Goal: Navigation & Orientation: Find specific page/section

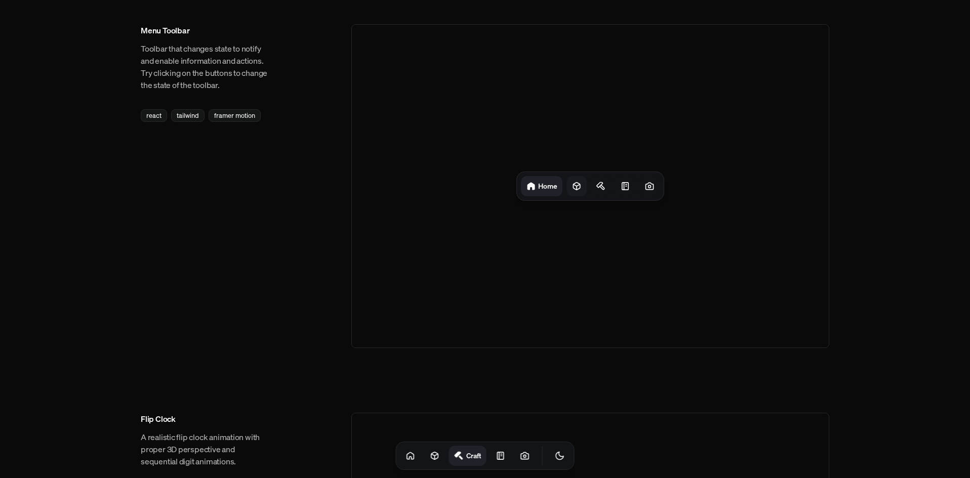
click at [575, 182] on icon at bounding box center [577, 186] width 10 height 10
click at [542, 191] on div "Projects" at bounding box center [566, 186] width 49 height 20
click at [535, 189] on div at bounding box center [527, 186] width 20 height 20
click at [579, 186] on icon at bounding box center [577, 186] width 10 height 10
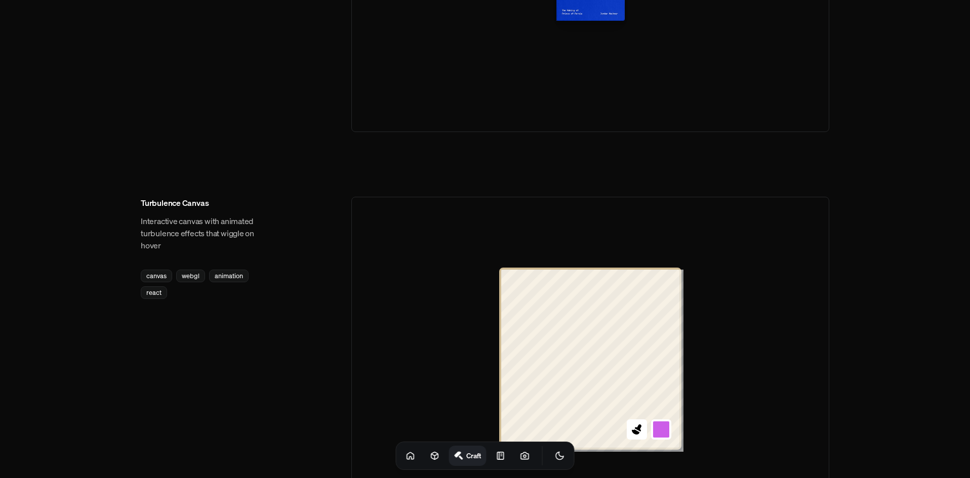
scroll to position [1114, 0]
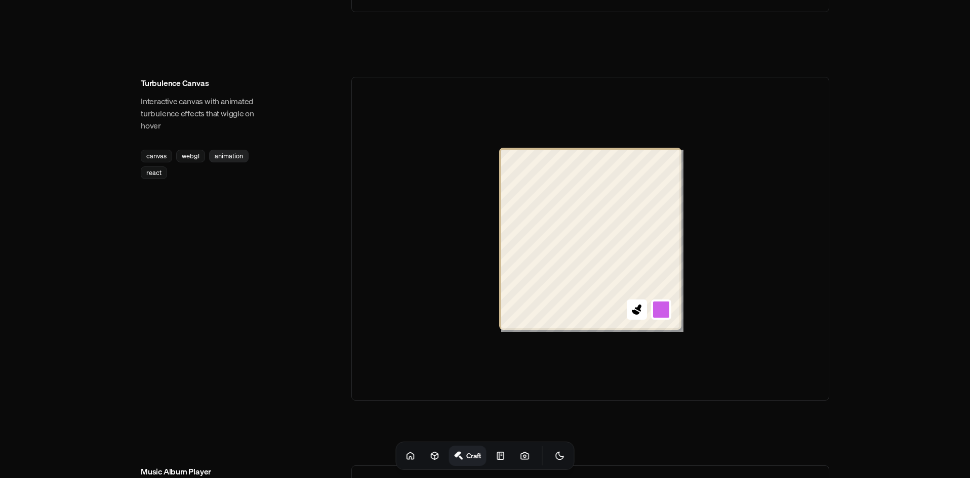
click at [224, 155] on div "animation" at bounding box center [228, 156] width 39 height 13
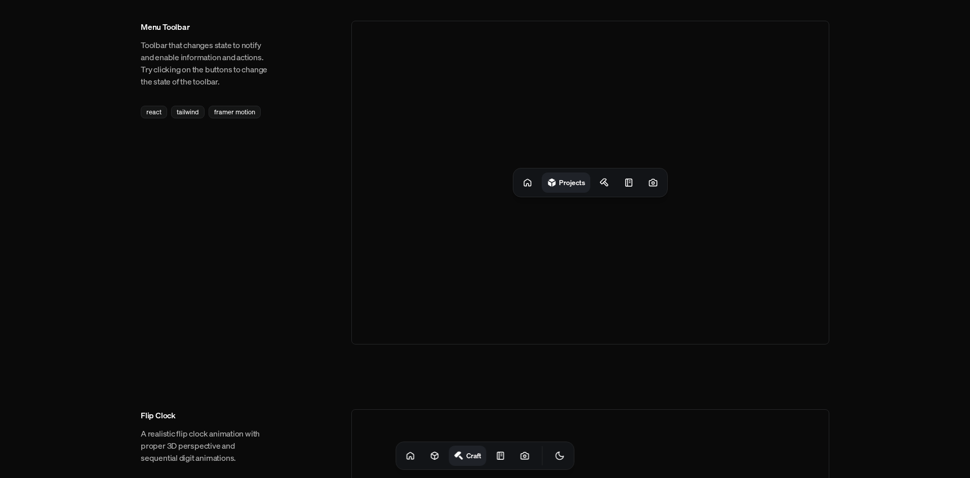
scroll to position [0, 0]
click at [406, 457] on icon at bounding box center [411, 456] width 10 height 10
click at [425, 457] on link at bounding box center [435, 456] width 20 height 20
click at [568, 193] on div at bounding box center [576, 186] width 20 height 20
click at [599, 188] on icon at bounding box center [604, 186] width 10 height 10
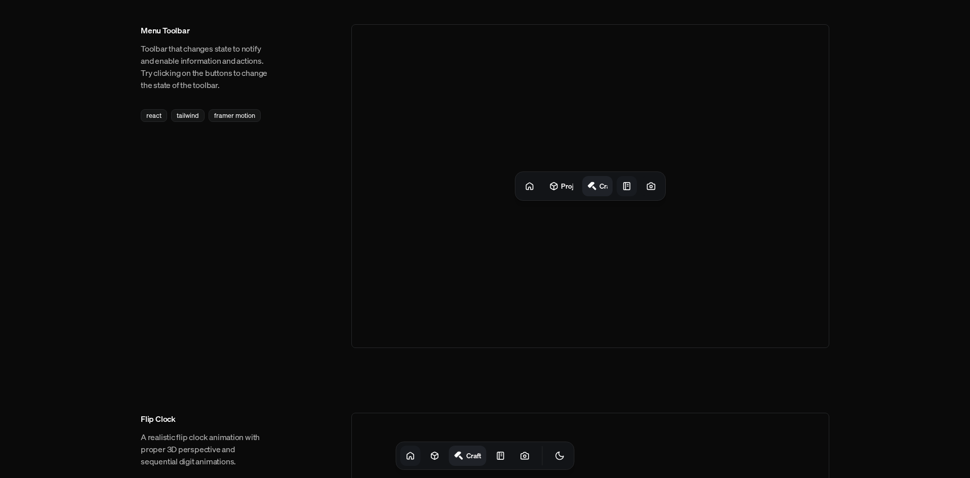
click at [614, 189] on div "Projects Craft" at bounding box center [590, 186] width 150 height 28
click at [623, 189] on icon at bounding box center [623, 186] width 10 height 10
click at [651, 187] on icon at bounding box center [649, 186] width 10 height 10
click at [531, 186] on icon at bounding box center [529, 186] width 10 height 10
click at [587, 184] on div "Home" at bounding box center [590, 186] width 147 height 28
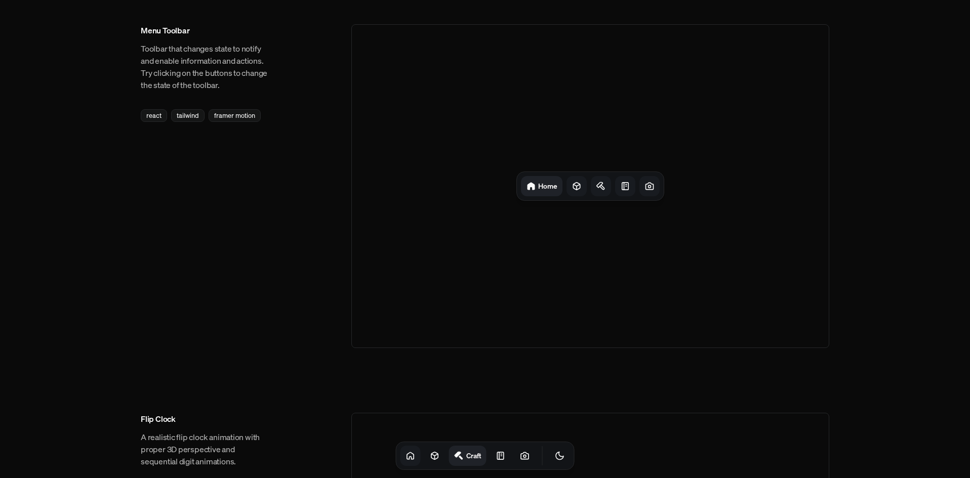
click at [573, 190] on icon at bounding box center [577, 186] width 10 height 10
click at [619, 183] on div at bounding box center [629, 186] width 20 height 20
click at [620, 186] on icon at bounding box center [625, 186] width 10 height 10
click at [590, 188] on div at bounding box center [580, 186] width 20 height 20
click at [562, 191] on div at bounding box center [555, 186] width 20 height 20
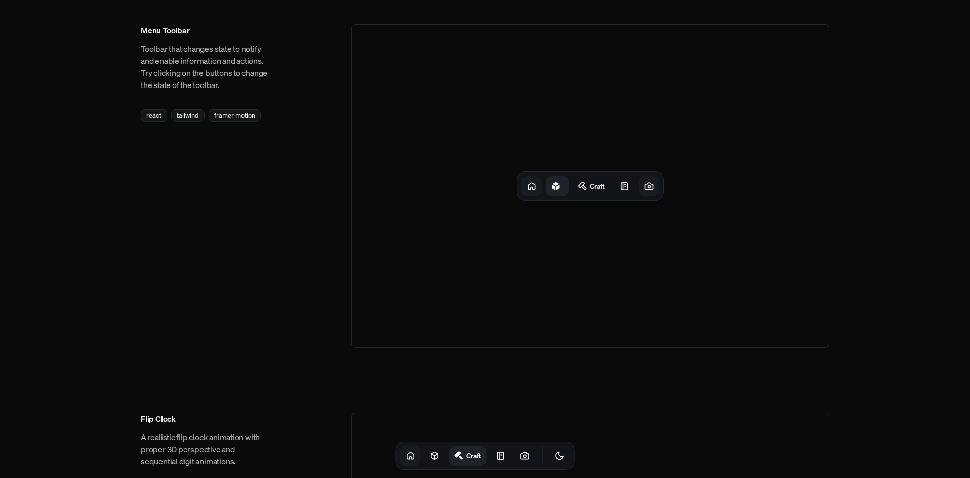
click at [538, 191] on div "Projects Craft Notes" at bounding box center [589, 186] width 145 height 28
click at [532, 192] on div at bounding box center [527, 186] width 20 height 20
click at [576, 291] on div "Home Projects" at bounding box center [590, 186] width 478 height 324
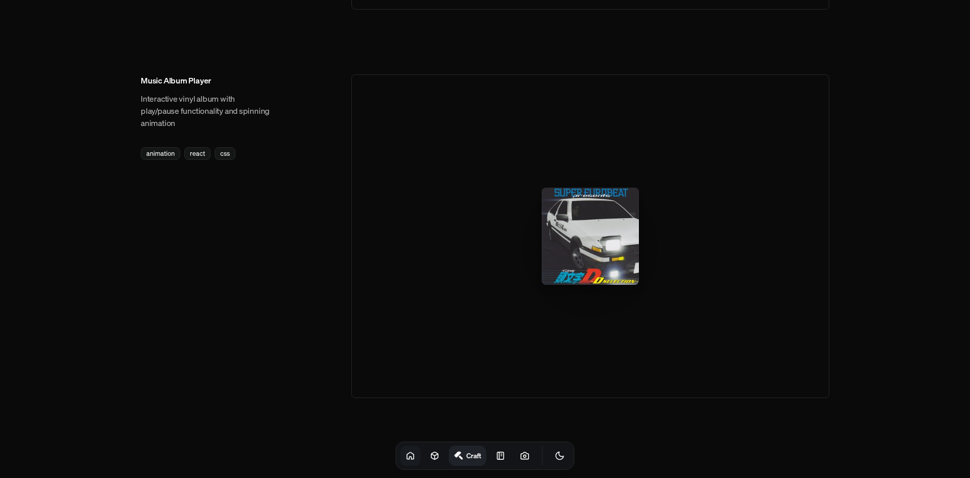
scroll to position [1506, 0]
click at [555, 457] on icon "Toggle Theme" at bounding box center [560, 456] width 10 height 10
click at [555, 458] on icon "Toggle Theme" at bounding box center [559, 456] width 9 height 9
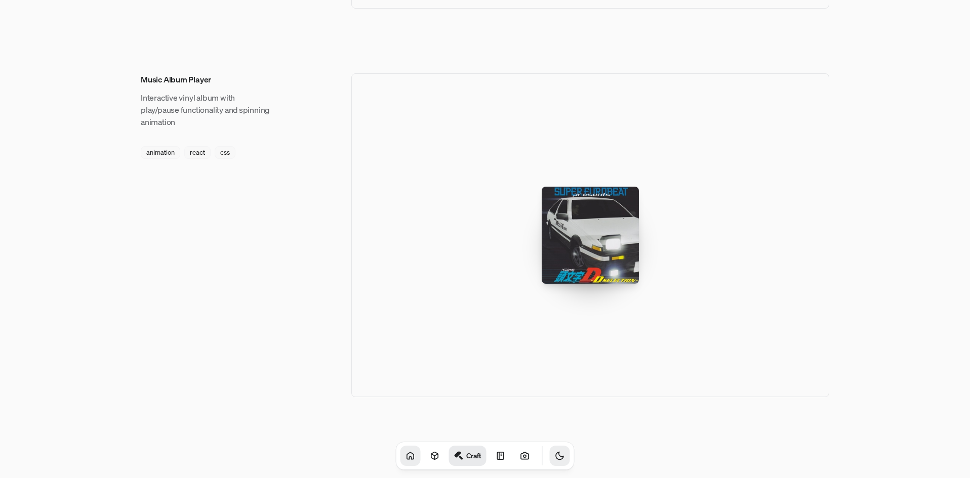
click at [555, 458] on icon "Toggle Theme" at bounding box center [560, 456] width 10 height 10
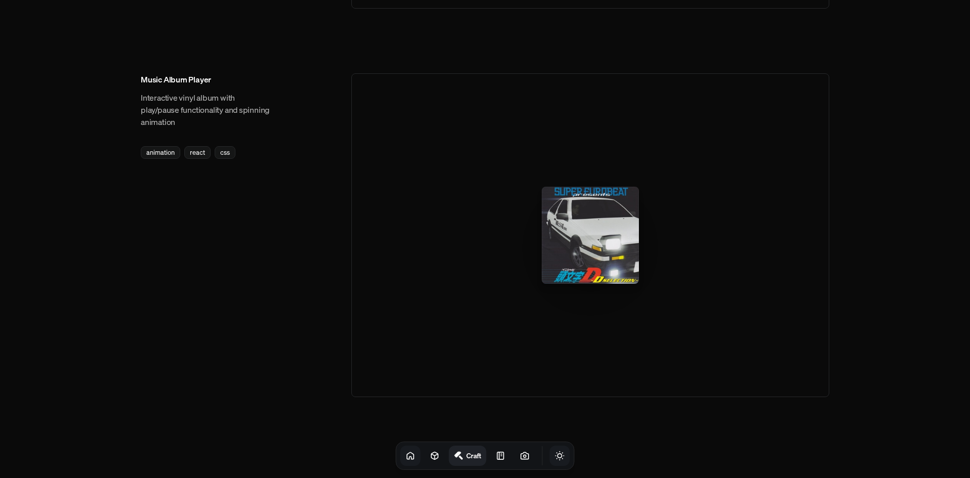
click at [555, 458] on icon "Toggle Theme" at bounding box center [559, 456] width 9 height 9
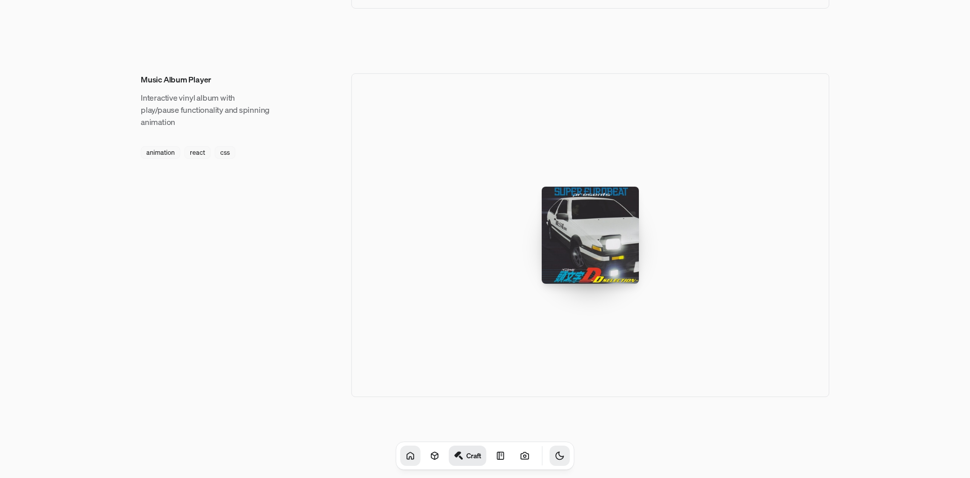
click at [555, 458] on icon "Toggle Theme" at bounding box center [560, 456] width 10 height 10
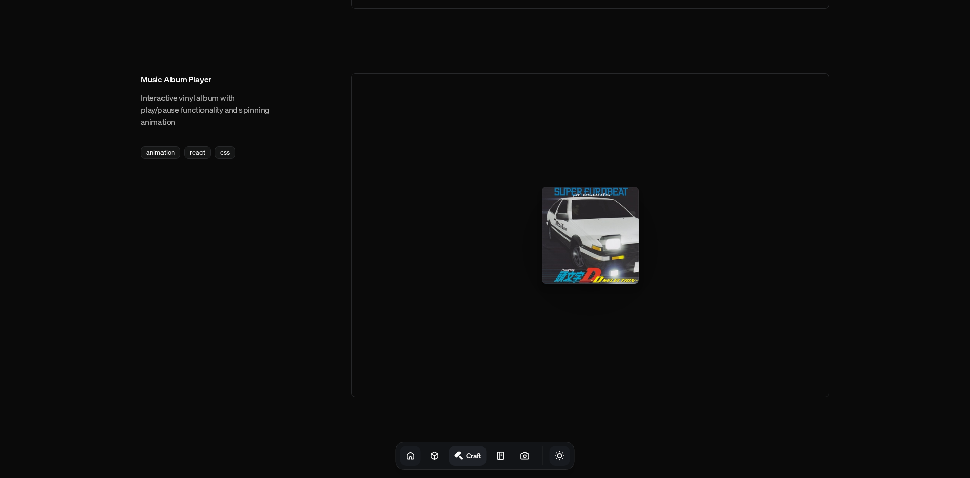
click at [555, 458] on icon "Toggle Theme" at bounding box center [559, 456] width 9 height 9
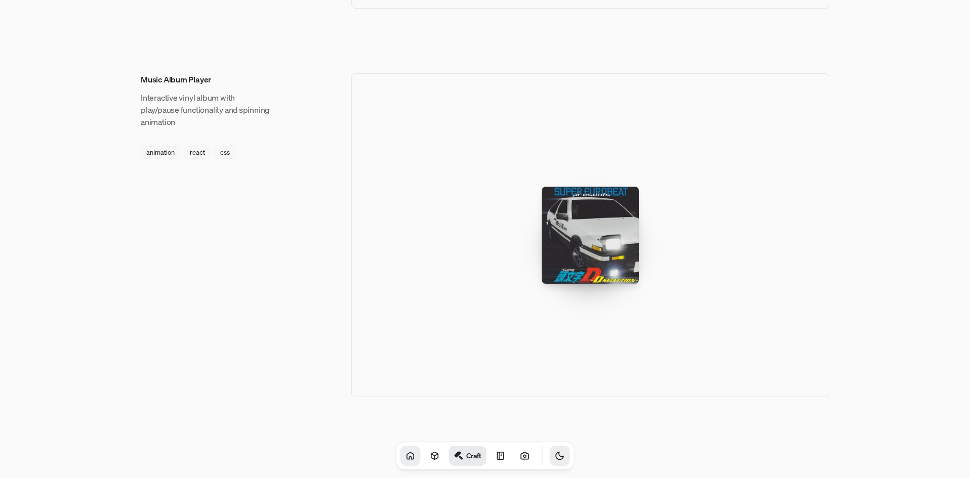
click at [555, 458] on icon "Toggle Theme" at bounding box center [560, 456] width 10 height 10
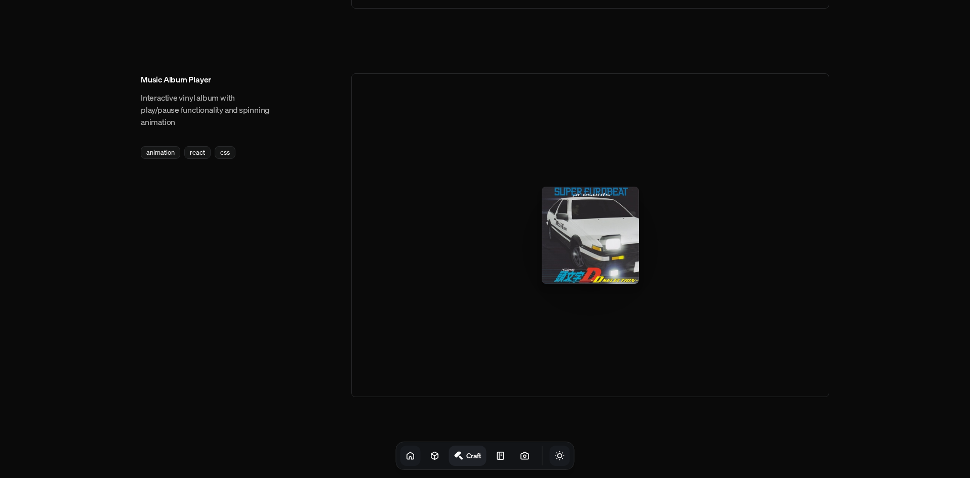
click at [555, 458] on icon "Toggle Theme" at bounding box center [559, 456] width 9 height 9
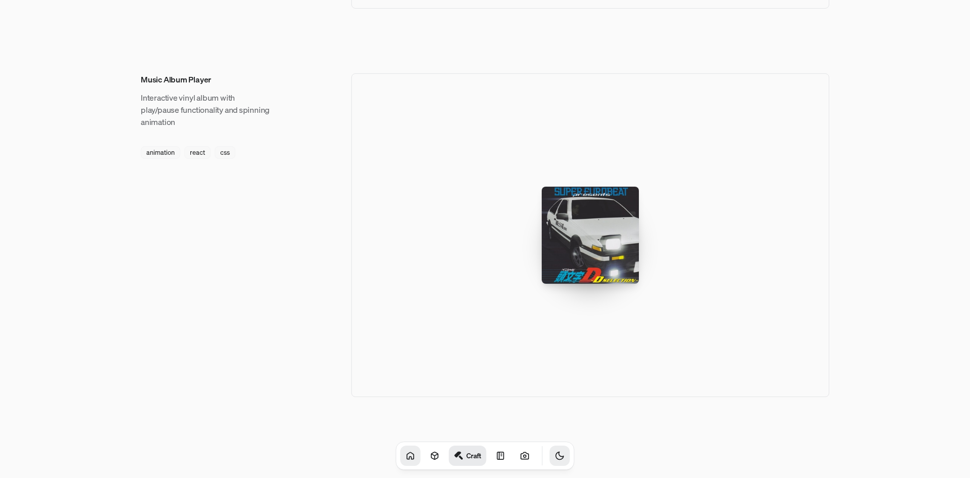
click at [555, 458] on icon "Toggle Theme" at bounding box center [560, 456] width 10 height 10
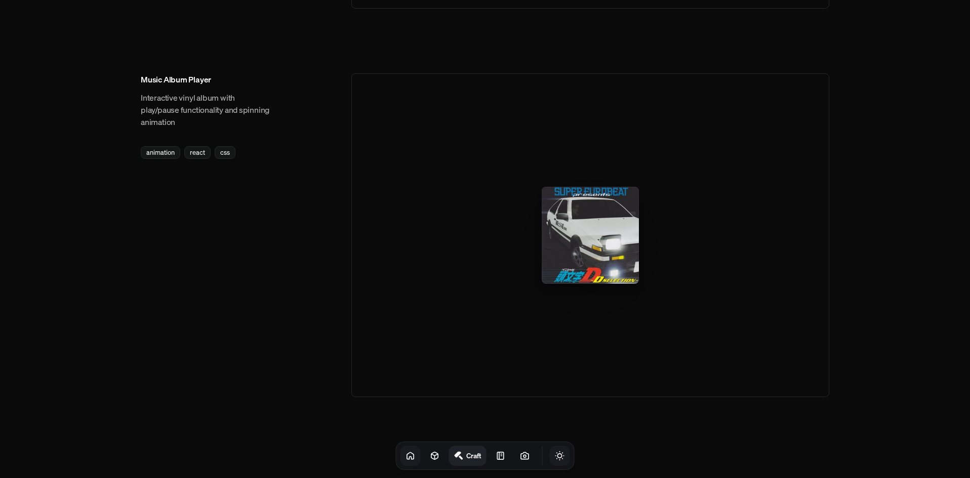
click at [555, 461] on icon "Toggle Theme" at bounding box center [560, 456] width 10 height 10
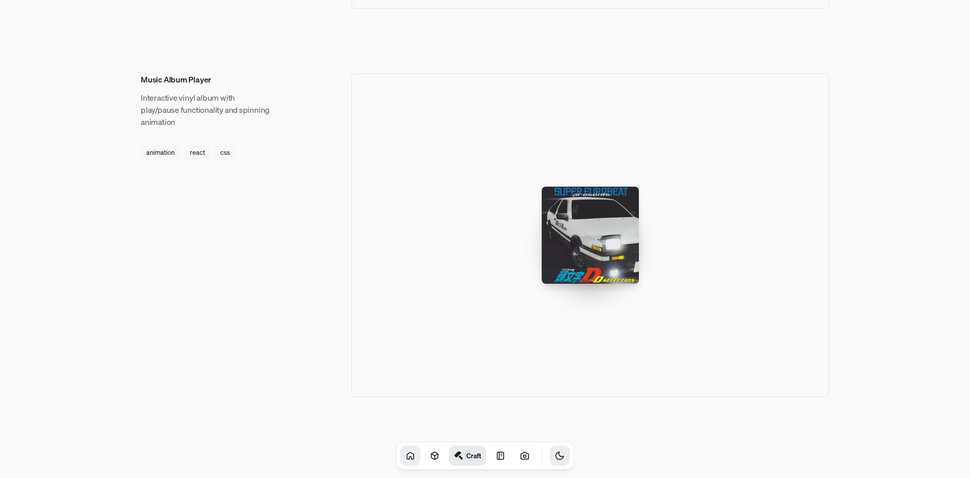
click at [556, 459] on icon "Toggle Theme" at bounding box center [560, 457] width 8 height 8
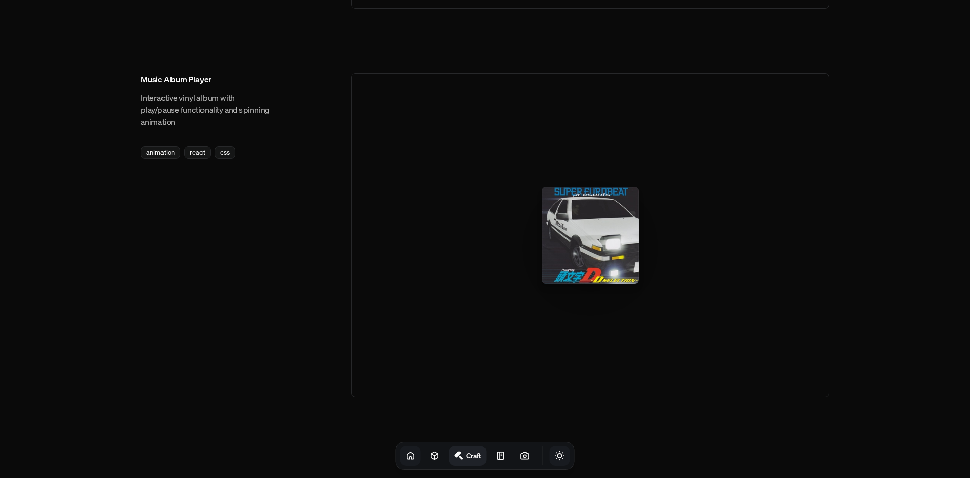
click at [555, 457] on icon "Toggle Theme" at bounding box center [559, 456] width 9 height 9
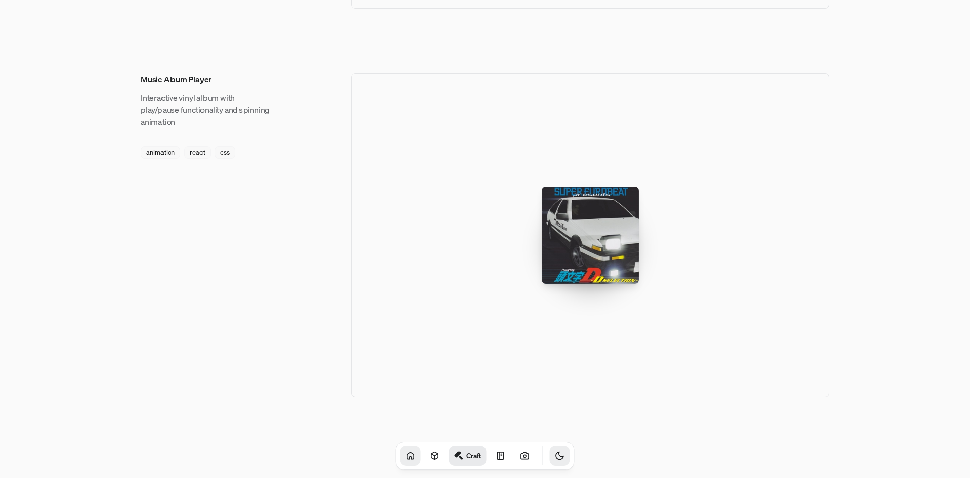
click at [555, 457] on icon "Toggle Theme" at bounding box center [560, 456] width 10 height 10
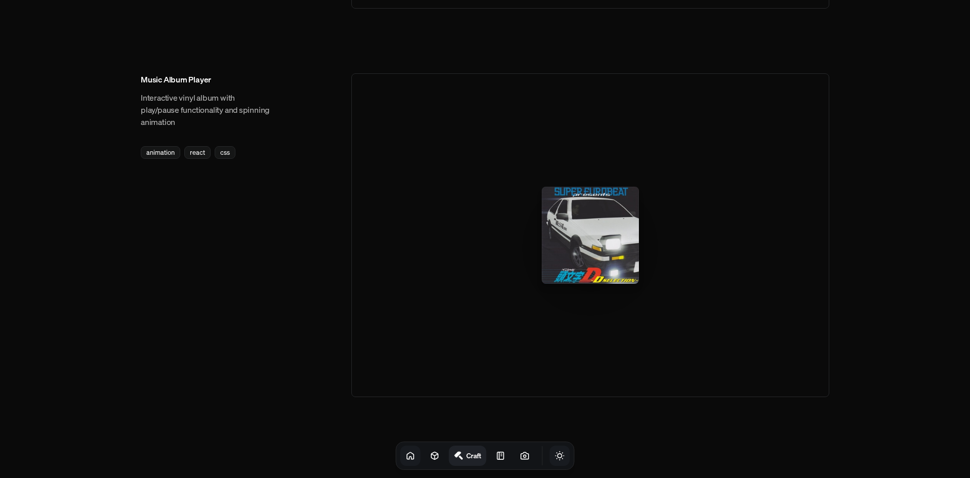
click at [555, 458] on icon "Toggle Theme" at bounding box center [560, 456] width 10 height 10
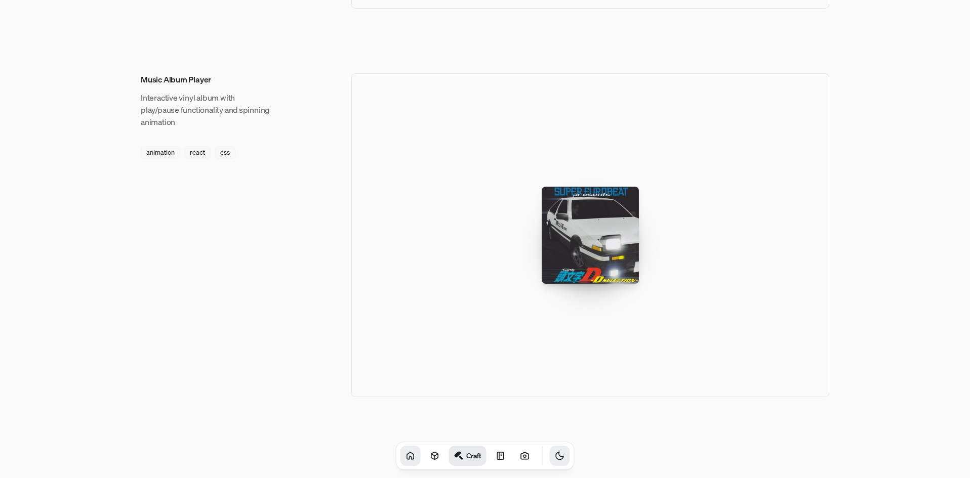
click at [555, 458] on icon "Toggle Theme" at bounding box center [560, 456] width 10 height 10
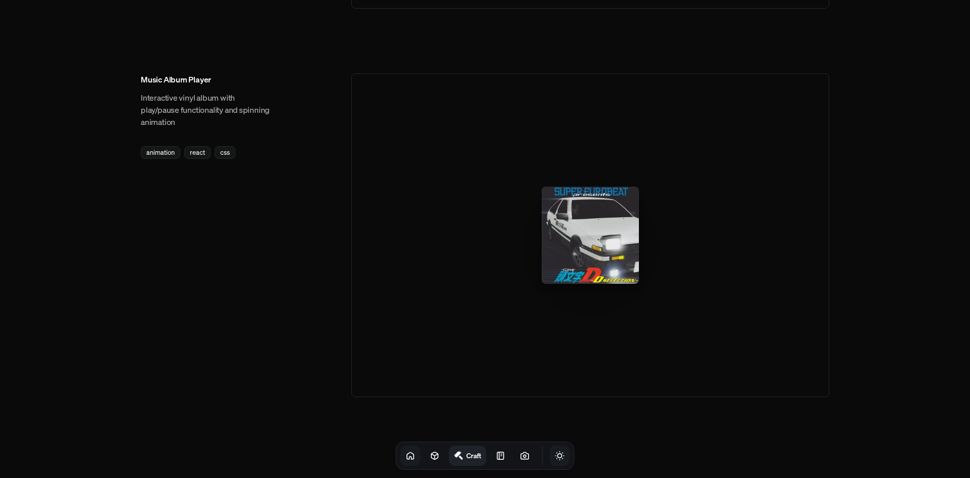
click at [0, 0] on icon "Toggle Audio" at bounding box center [0, 0] width 0 height 0
click at [556, 457] on button "Toggle Theme" at bounding box center [560, 456] width 20 height 20
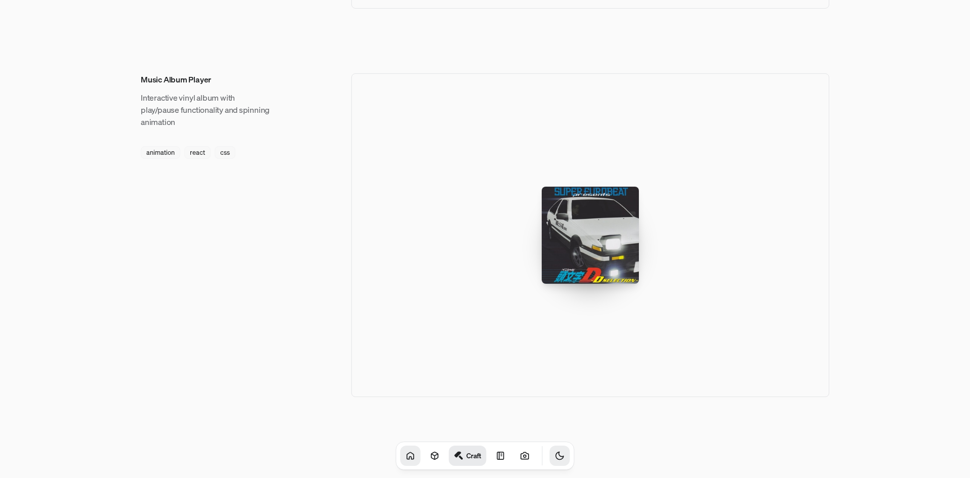
click at [556, 457] on button "Toggle Theme" at bounding box center [560, 456] width 20 height 20
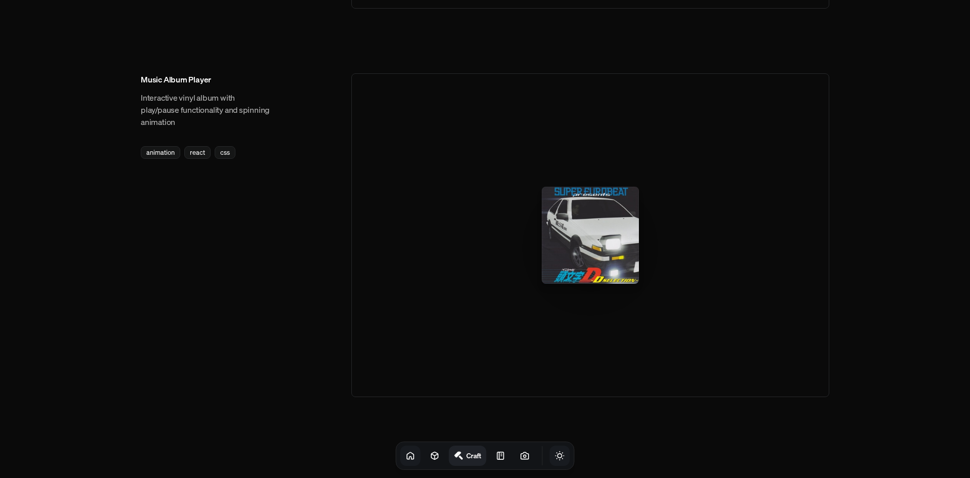
click at [556, 457] on button "Toggle Theme" at bounding box center [560, 456] width 20 height 20
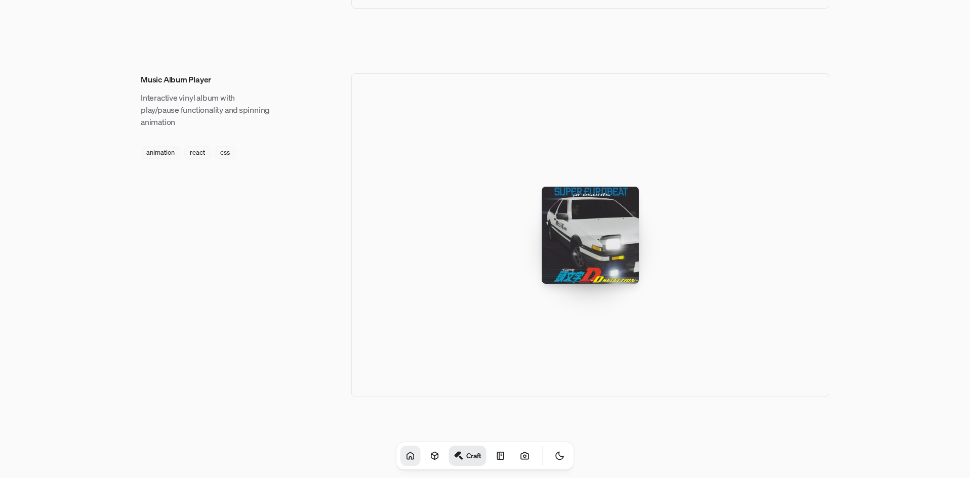
click at [0, 0] on icon "Toggle Audio" at bounding box center [0, 0] width 0 height 0
click at [556, 458] on button "Toggle Theme" at bounding box center [560, 456] width 20 height 20
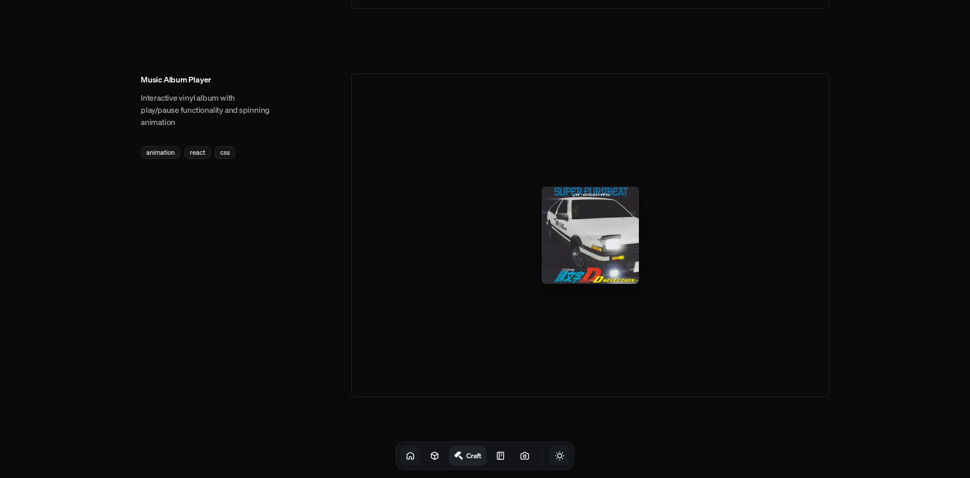
click at [556, 460] on button "Toggle Theme" at bounding box center [560, 456] width 20 height 20
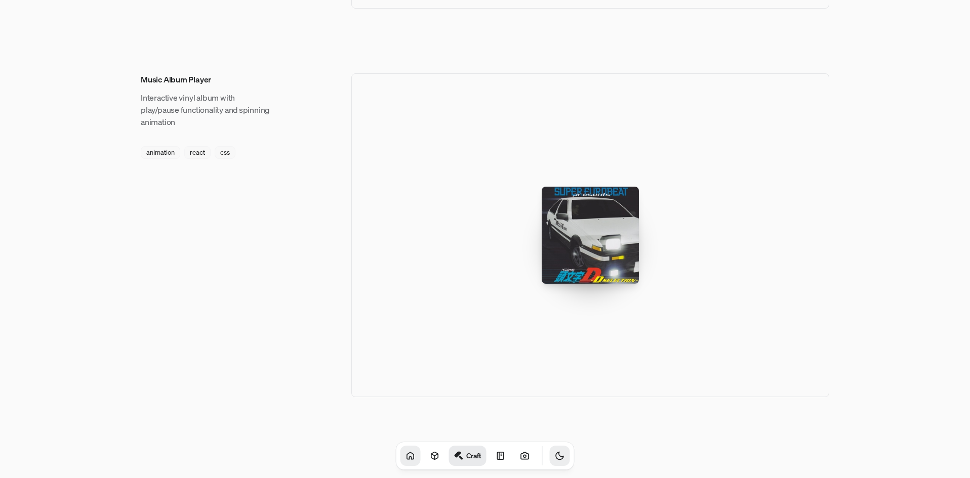
click at [556, 460] on button "Toggle Theme" at bounding box center [560, 456] width 20 height 20
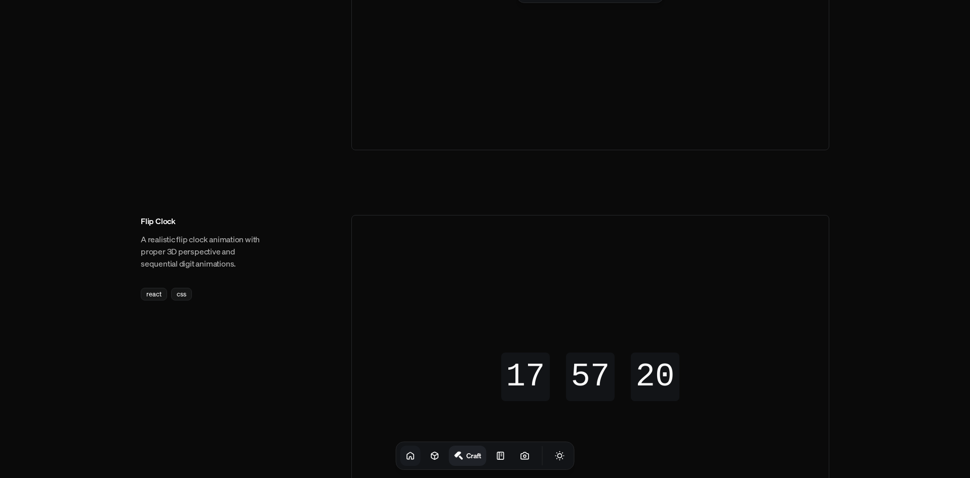
scroll to position [0, 0]
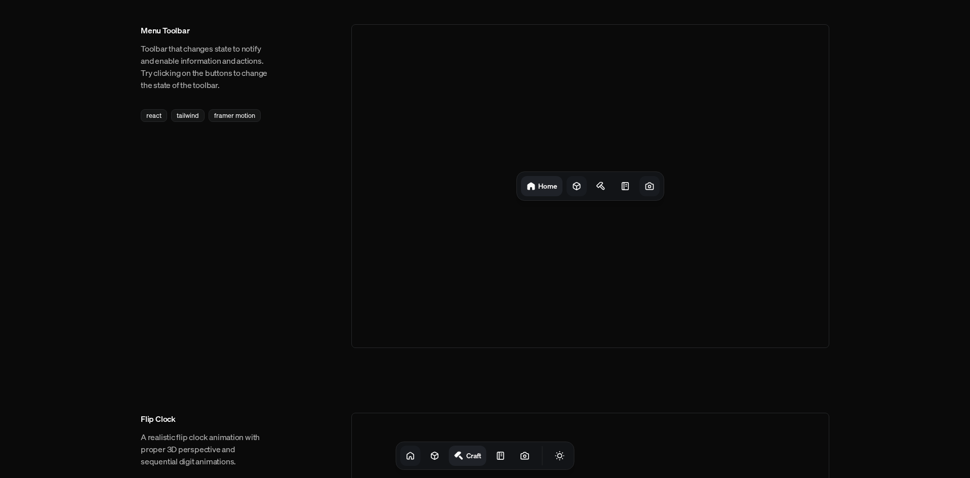
click at [577, 185] on icon at bounding box center [577, 186] width 10 height 10
click at [589, 188] on div "Projects" at bounding box center [569, 186] width 43 height 20
click at [607, 186] on icon at bounding box center [604, 186] width 10 height 10
click at [616, 187] on div at bounding box center [625, 186] width 20 height 20
click at [627, 189] on h1 "Notes" at bounding box center [626, 186] width 8 height 10
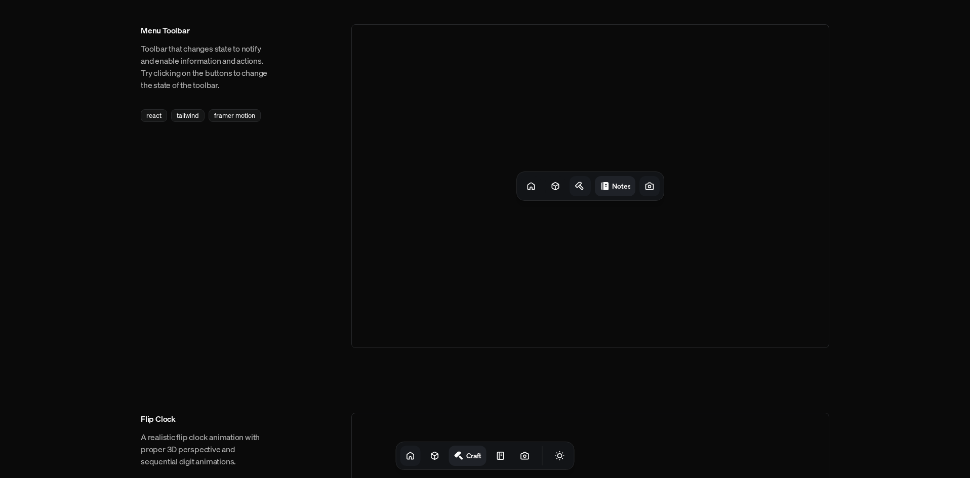
click at [636, 192] on div "Craft Notes" at bounding box center [590, 186] width 146 height 28
click at [639, 191] on div "Craft Notes" at bounding box center [590, 186] width 146 height 28
click at [643, 190] on div at bounding box center [649, 186] width 20 height 20
click at [632, 187] on icon at bounding box center [628, 186] width 10 height 10
click at [621, 189] on div "Photos" at bounding box center [639, 186] width 45 height 20
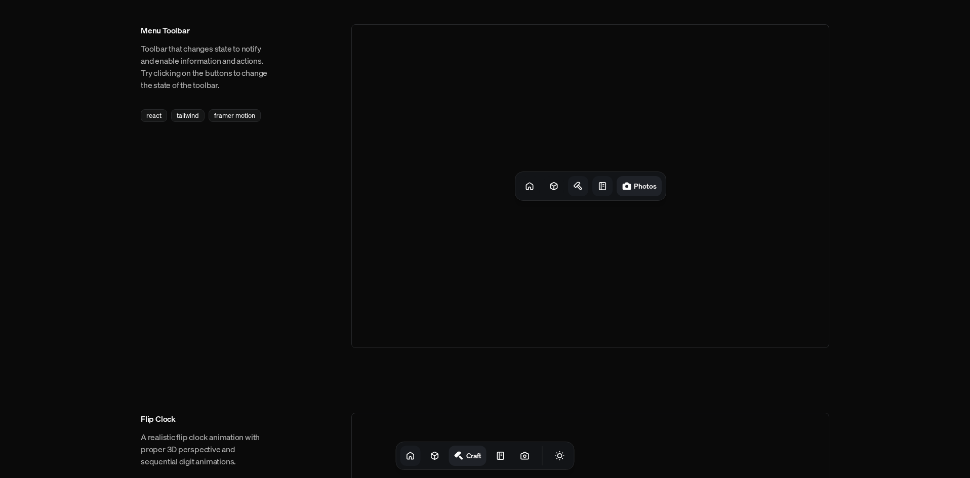
click at [605, 189] on icon at bounding box center [602, 186] width 7 height 7
click at [587, 188] on div at bounding box center [578, 186] width 20 height 20
drag, startPoint x: 573, startPoint y: 189, endPoint x: 543, endPoint y: 193, distance: 29.7
click at [572, 189] on div "Craft" at bounding box center [584, 186] width 29 height 20
click at [542, 189] on div at bounding box center [532, 186] width 20 height 20
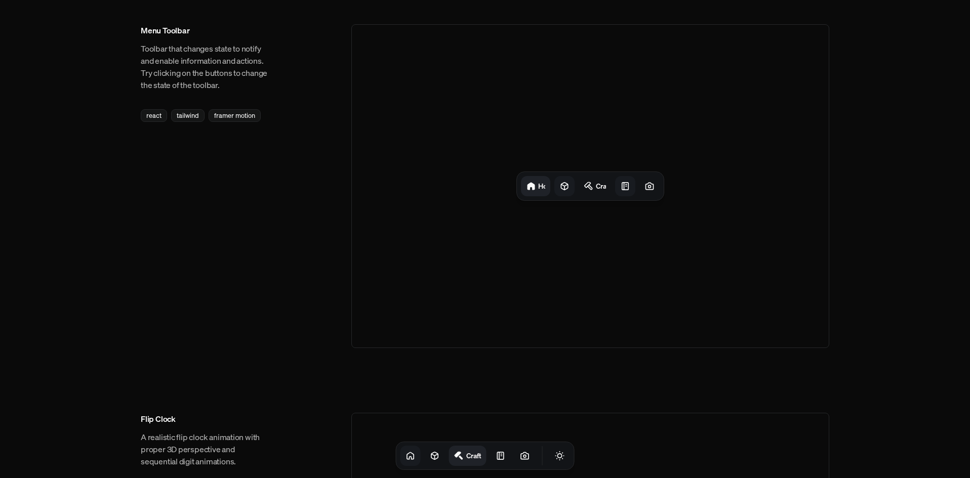
click at [561, 188] on div "Home Craft" at bounding box center [590, 186] width 147 height 28
click at [246, 189] on div "Menu Toolbar Toolbar that changes state to notify and enable information and ac…" at bounding box center [485, 186] width 688 height 324
click at [400, 461] on link at bounding box center [410, 456] width 20 height 20
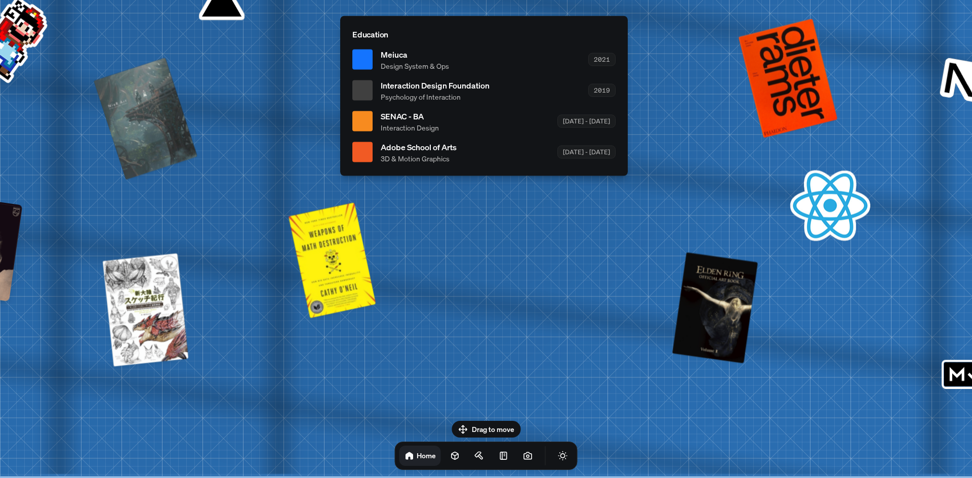
drag, startPoint x: 499, startPoint y: 426, endPoint x: 509, endPoint y: 353, distance: 73.6
click at [509, 0] on body "[PERSON_NAME] [PERSON_NAME] Design Engineer Welcome to my space on the internet…" at bounding box center [486, 0] width 972 height 0
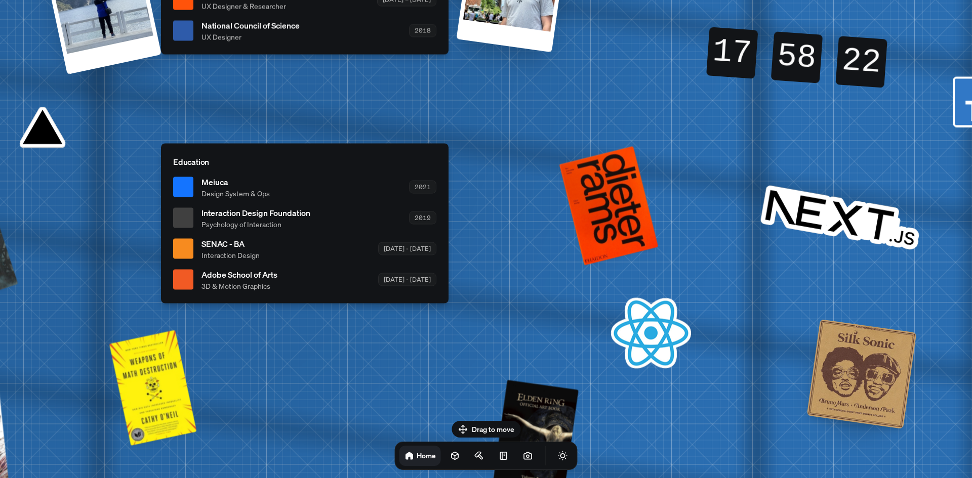
drag, startPoint x: 509, startPoint y: 353, endPoint x: 353, endPoint y: 375, distance: 157.0
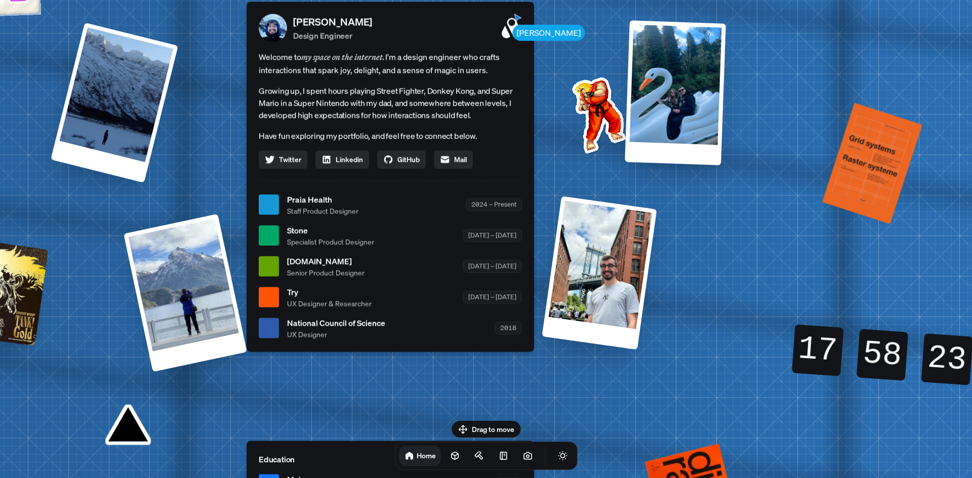
drag, startPoint x: 552, startPoint y: 157, endPoint x: 715, endPoint y: 420, distance: 309.6
click at [718, 437] on div "[PERSON_NAME] [PERSON_NAME] Design Engineer Welcome to my space on the internet…" at bounding box center [392, 205] width 1515 height 1326
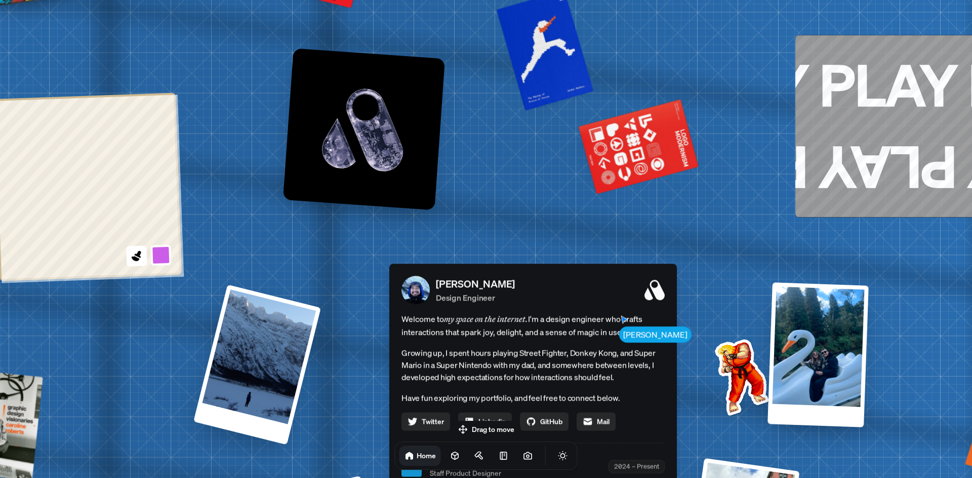
drag, startPoint x: 620, startPoint y: 140, endPoint x: 683, endPoint y: 389, distance: 256.9
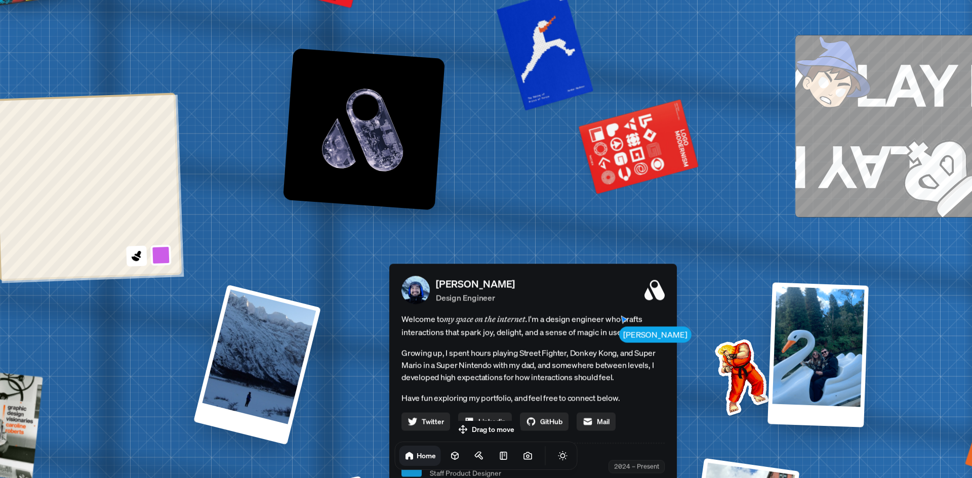
click at [683, 392] on div "[PERSON_NAME] [PERSON_NAME] Design Engineer Welcome to my space on the internet…" at bounding box center [535, 467] width 1515 height 1326
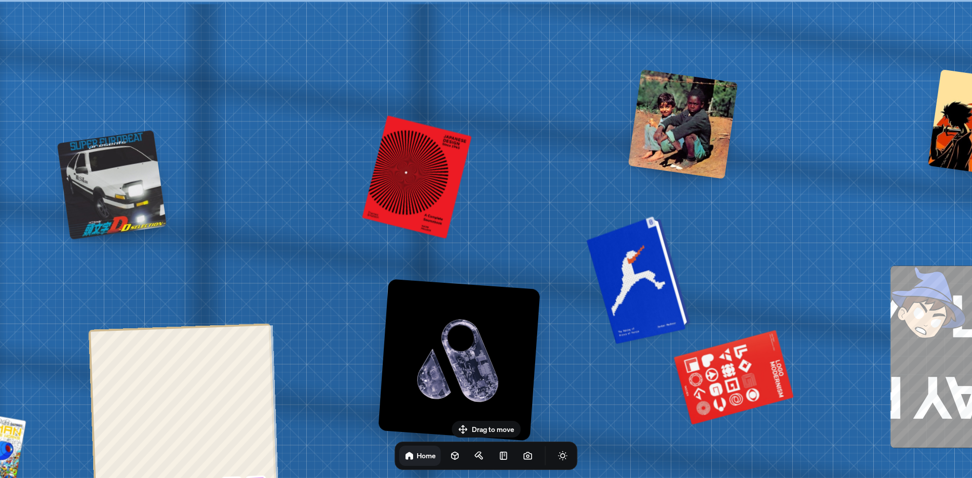
drag, startPoint x: 566, startPoint y: 119, endPoint x: 638, endPoint y: 260, distance: 158.3
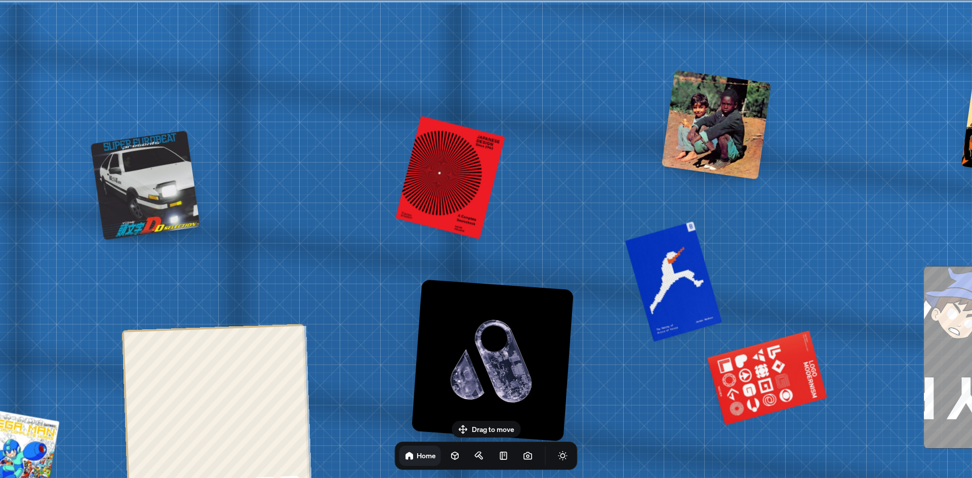
drag, startPoint x: 529, startPoint y: 26, endPoint x: 351, endPoint y: -31, distance: 187.2
click at [351, 0] on html "[PERSON_NAME] [PERSON_NAME] Design Engineer Welcome to my space on the internet…" at bounding box center [486, 0] width 972 height 0
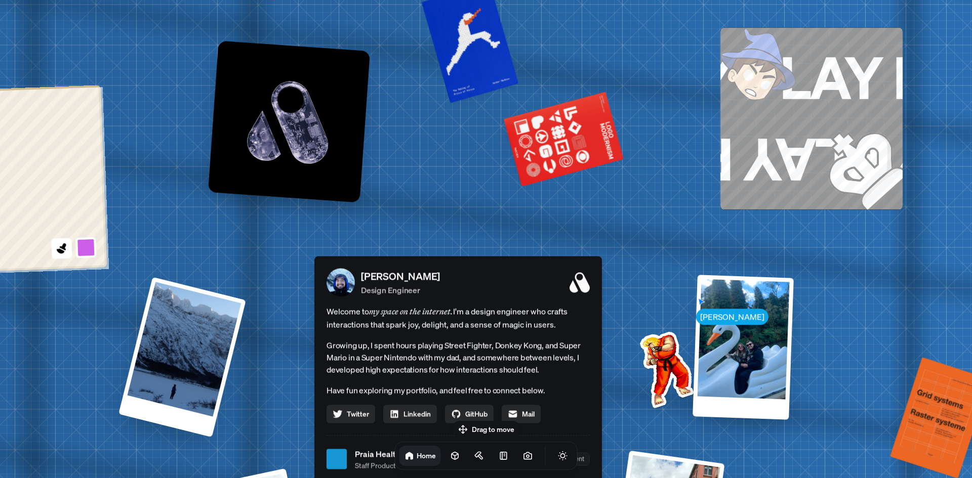
drag, startPoint x: 476, startPoint y: 160, endPoint x: 487, endPoint y: -44, distance: 204.8
click at [487, 0] on html "[PERSON_NAME] [PERSON_NAME] Design Engineer Welcome to my space on the internet…" at bounding box center [486, 0] width 972 height 0
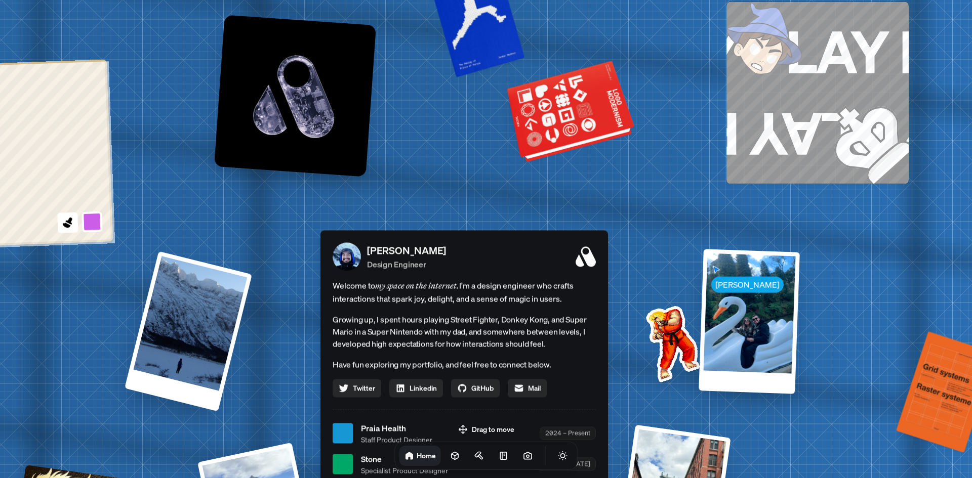
drag, startPoint x: 545, startPoint y: 101, endPoint x: 574, endPoint y: 1, distance: 104.8
click at [569, 66] on div at bounding box center [571, 113] width 123 height 94
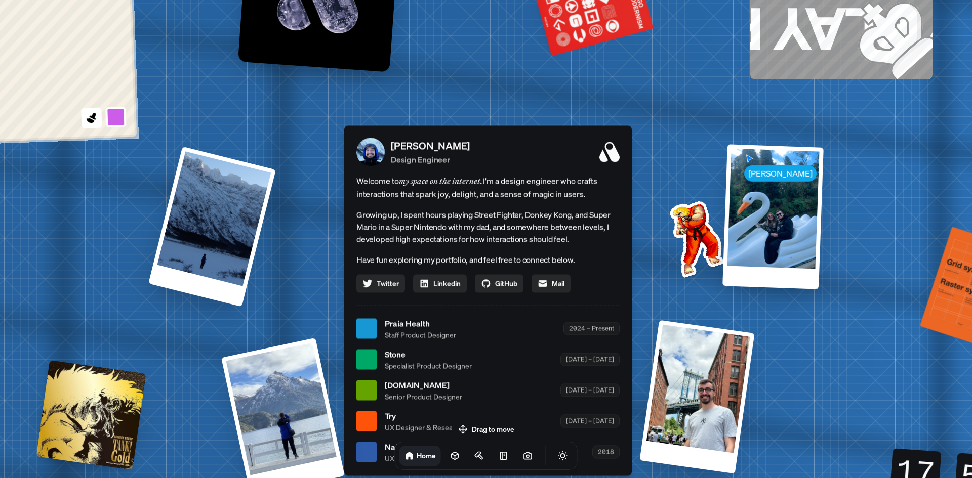
drag, startPoint x: 611, startPoint y: 58, endPoint x: 635, endPoint y: 9, distance: 54.6
click at [634, 9] on div "[PERSON_NAME] [PERSON_NAME] Design Engineer Welcome to my space on the internet…" at bounding box center [490, 329] width 1515 height 1326
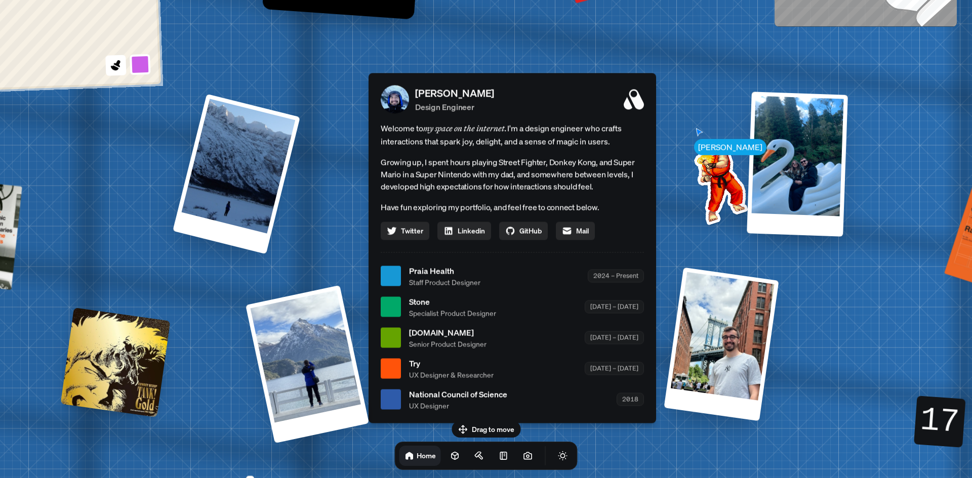
drag, startPoint x: 647, startPoint y: 38, endPoint x: 651, endPoint y: 30, distance: 8.6
click at [651, 31] on div "[PERSON_NAME] [PERSON_NAME] Design Engineer Welcome to my space on the internet…" at bounding box center [514, 276] width 1515 height 1326
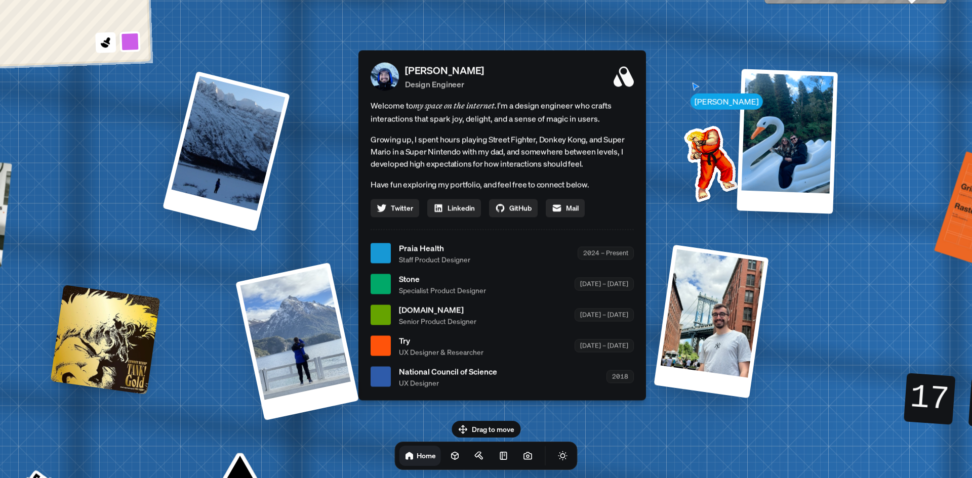
drag, startPoint x: 700, startPoint y: 210, endPoint x: 687, endPoint y: 191, distance: 22.2
click at [687, 191] on img at bounding box center [709, 161] width 102 height 102
click at [515, 212] on span "GitHub" at bounding box center [520, 208] width 22 height 11
click at [518, 457] on link at bounding box center [528, 456] width 20 height 20
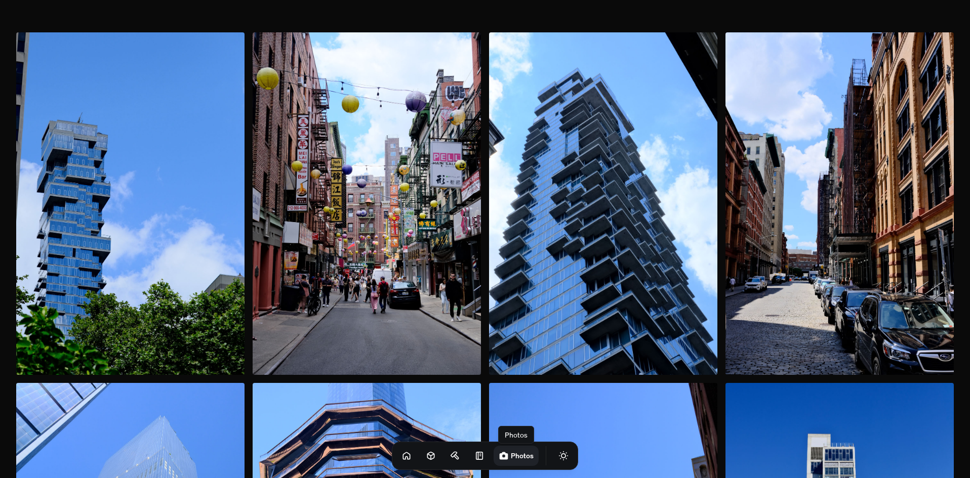
drag, startPoint x: 652, startPoint y: 301, endPoint x: 647, endPoint y: 305, distance: 6.4
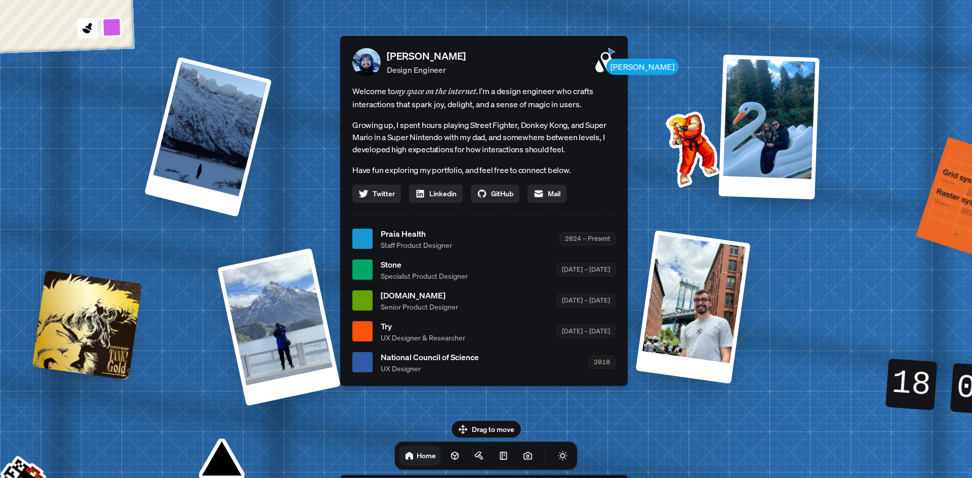
click at [766, 226] on div "[PERSON_NAME] [PERSON_NAME] Design Engineer Welcome to my space on the internet…" at bounding box center [486, 239] width 1515 height 1326
click at [0, 0] on button "Toggle Audio" at bounding box center [0, 0] width 0 height 0
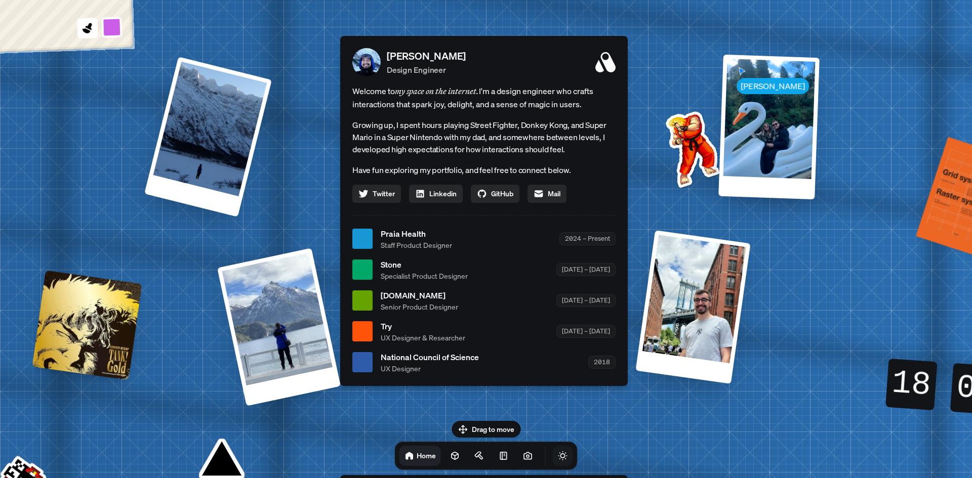
click at [558, 459] on icon "Toggle Theme" at bounding box center [563, 456] width 10 height 10
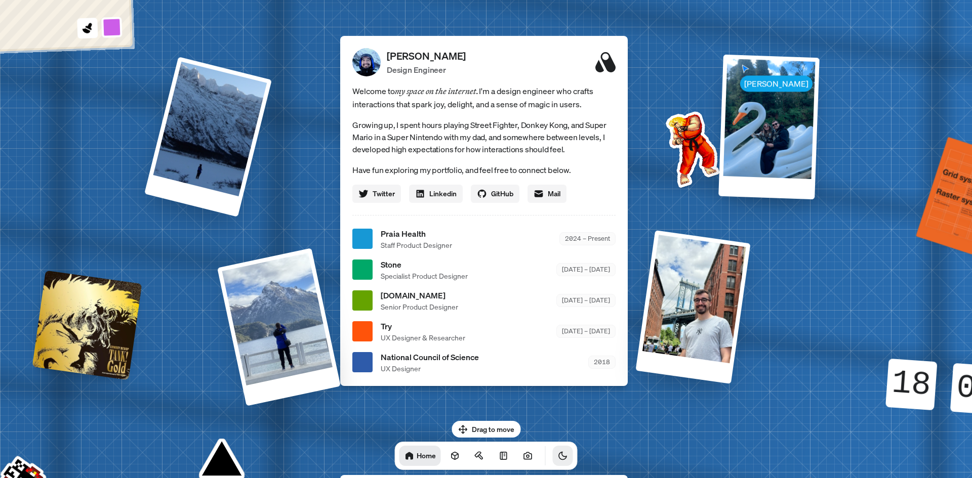
click at [558, 459] on icon "Toggle Theme" at bounding box center [563, 456] width 10 height 10
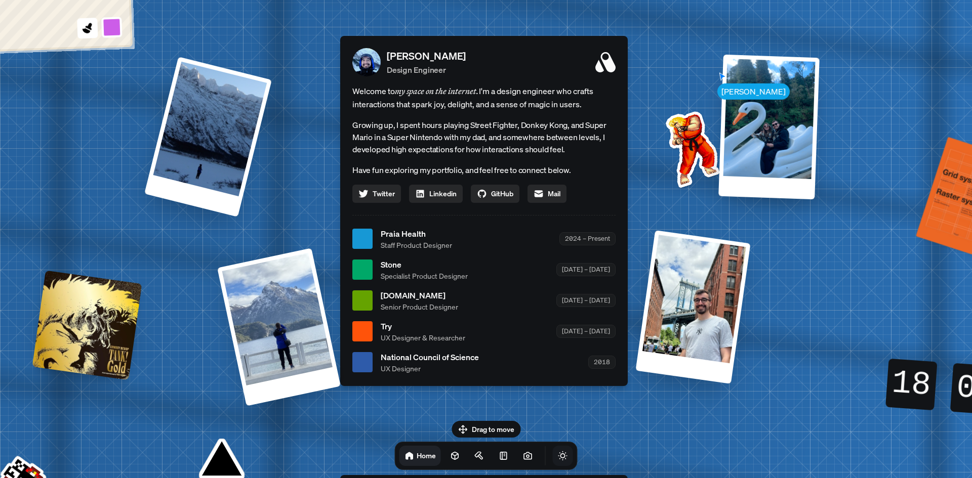
click at [558, 459] on icon "Toggle Theme" at bounding box center [563, 456] width 10 height 10
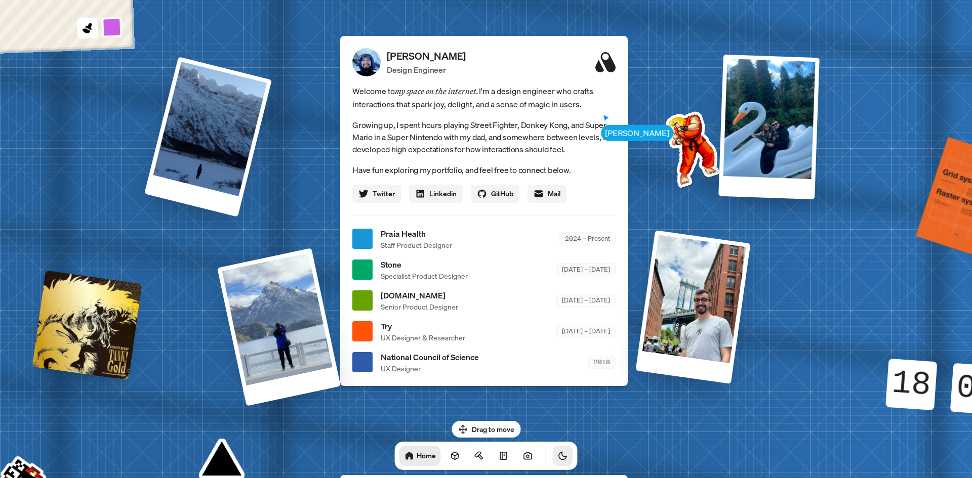
click at [558, 459] on icon "Toggle Theme" at bounding box center [563, 456] width 10 height 10
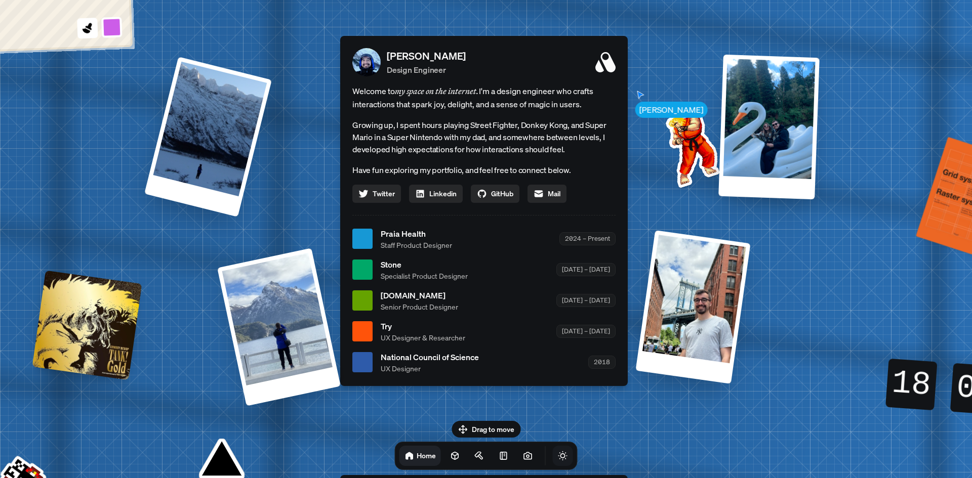
click at [558, 459] on icon "Toggle Theme" at bounding box center [563, 456] width 10 height 10
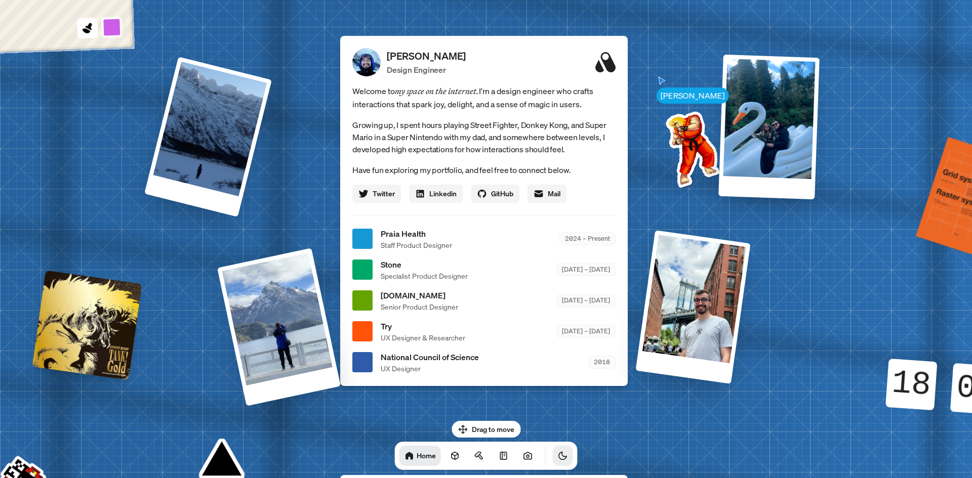
click at [558, 459] on icon "Toggle Theme" at bounding box center [563, 456] width 10 height 10
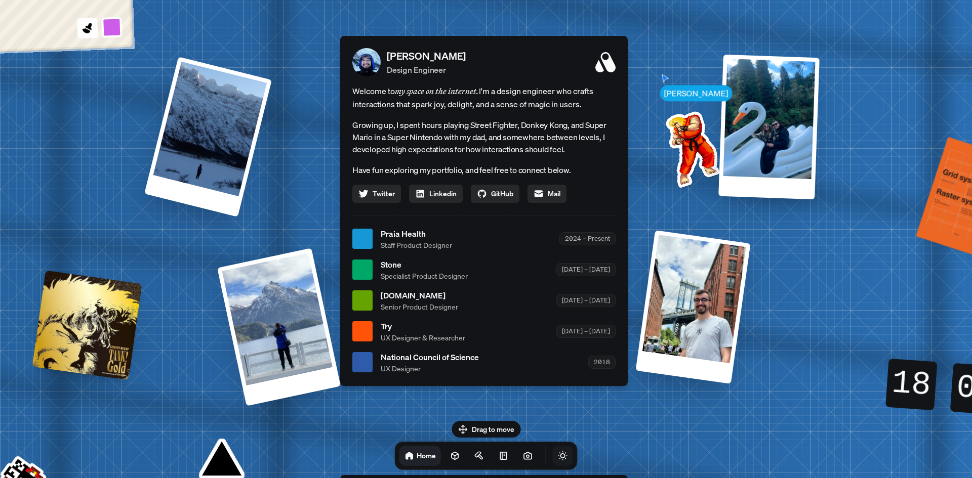
click at [558, 459] on icon "Toggle Theme" at bounding box center [563, 456] width 10 height 10
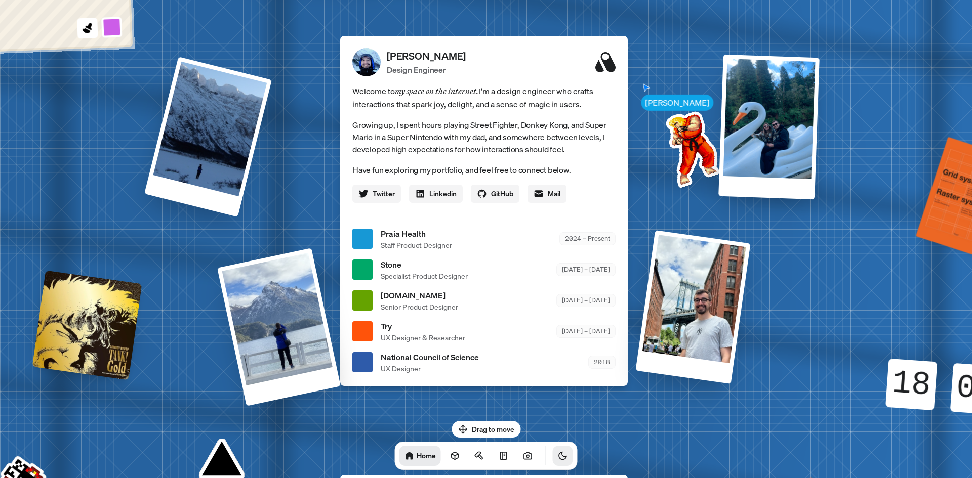
click at [558, 459] on icon "Toggle Theme" at bounding box center [563, 456] width 10 height 10
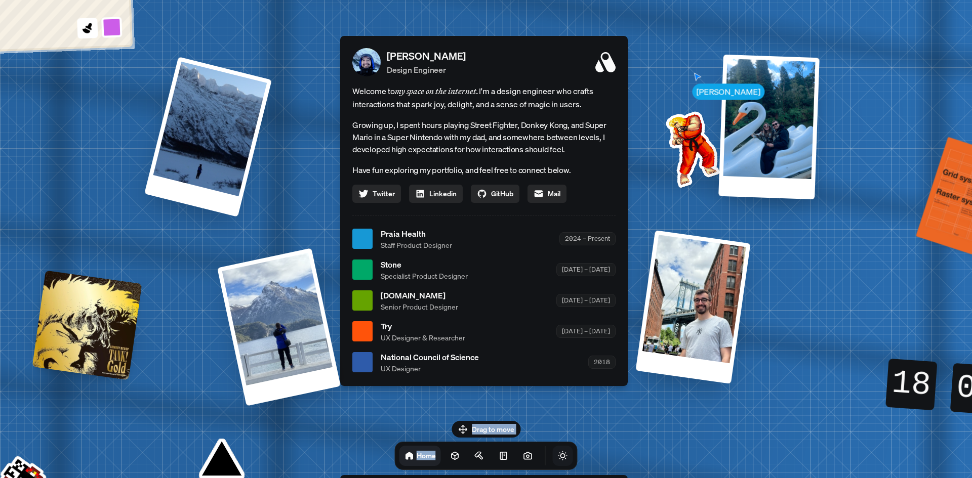
drag, startPoint x: 503, startPoint y: 427, endPoint x: 584, endPoint y: 423, distance: 81.1
click at [568, 423] on div "Drag to move Home" at bounding box center [486, 445] width 199 height 49
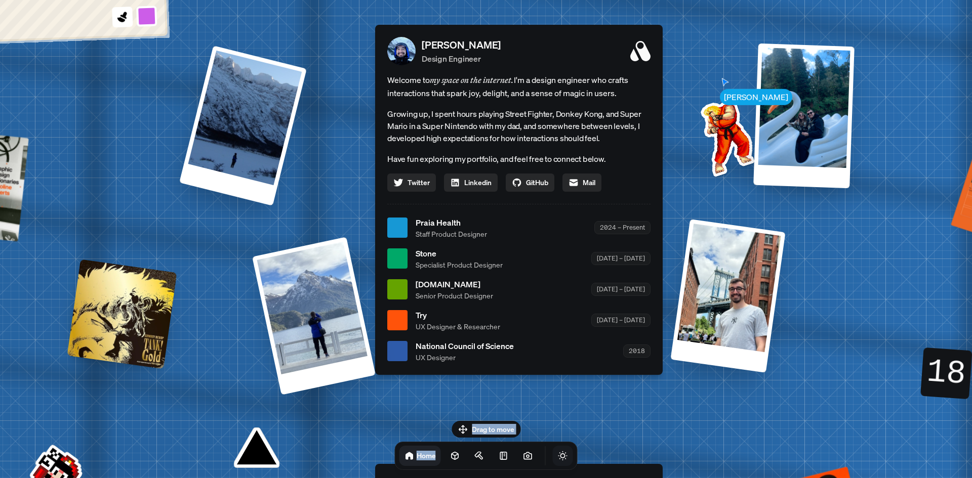
drag, startPoint x: 605, startPoint y: 426, endPoint x: 639, endPoint y: 415, distance: 35.9
click at [639, 415] on div "[PERSON_NAME] [PERSON_NAME] Design Engineer Welcome to my space on the internet…" at bounding box center [521, 228] width 1515 height 1326
drag, startPoint x: 637, startPoint y: 413, endPoint x: 623, endPoint y: 403, distance: 16.9
click at [636, 412] on div "[PERSON_NAME] [PERSON_NAME] Design Engineer Welcome to my space on the internet…" at bounding box center [521, 228] width 1515 height 1326
